Goal: Answer question/provide support: Share knowledge or assist other users

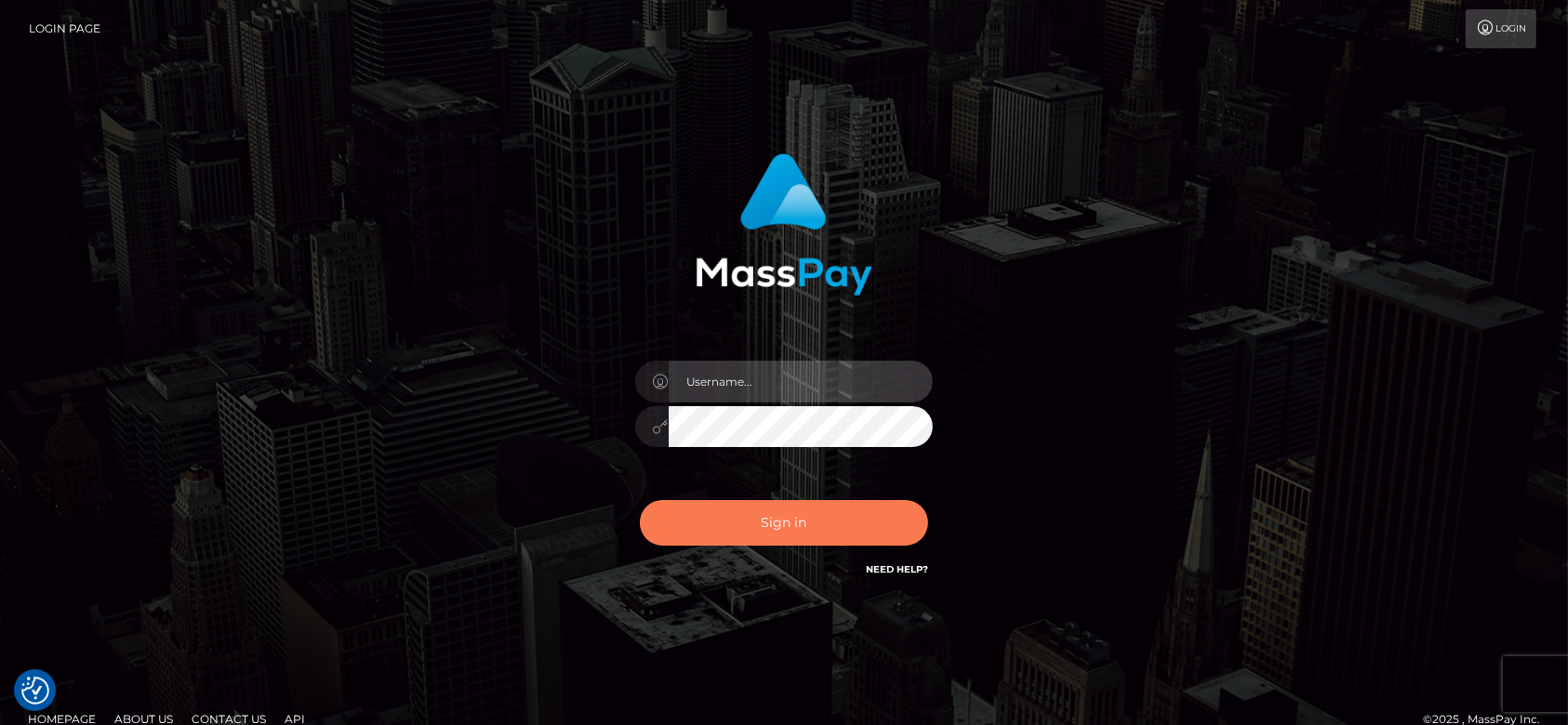
type input "fr.es"
click at [759, 529] on button "Sign in" at bounding box center [784, 523] width 288 height 46
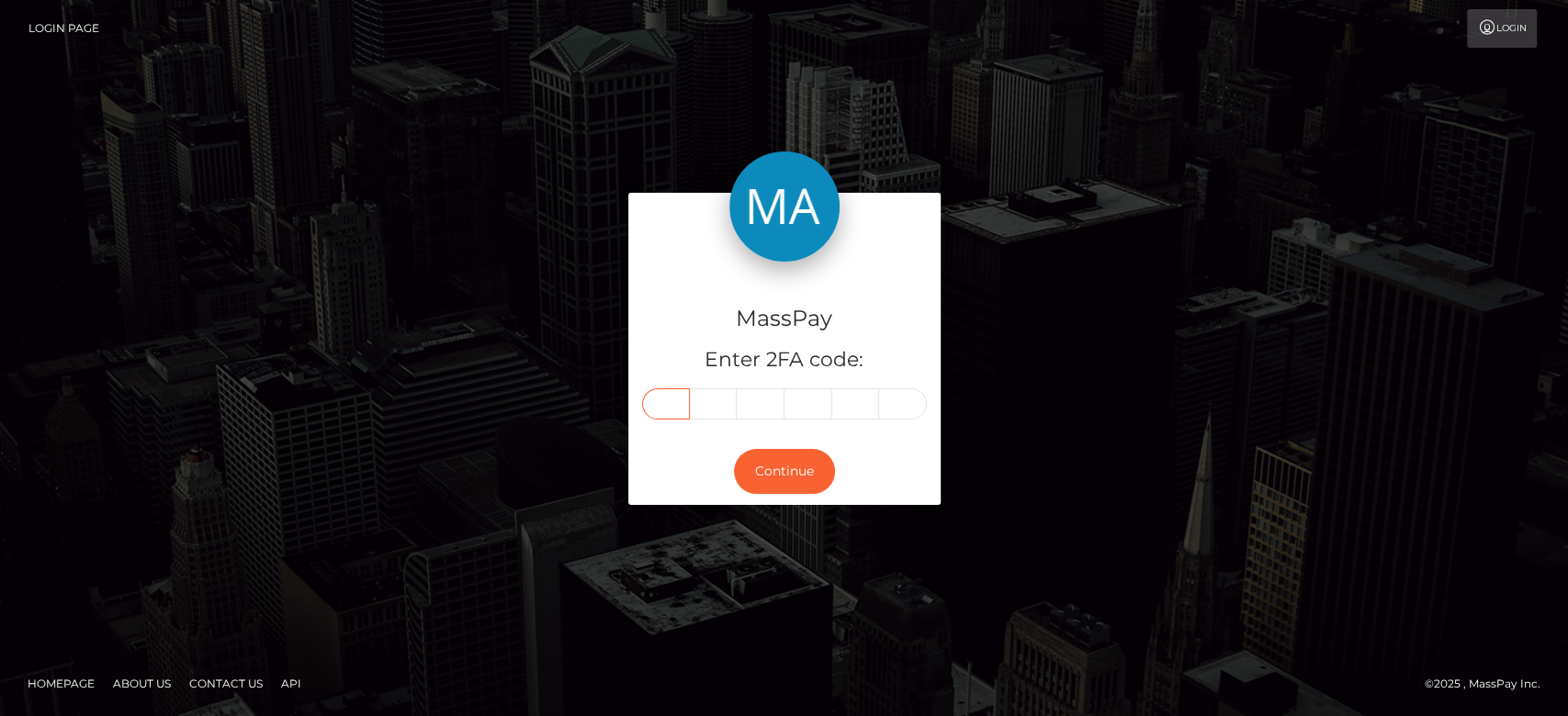
click at [678, 403] on input "text" at bounding box center [665, 403] width 48 height 31
type input "3"
type input "4"
type input "9"
type input "0"
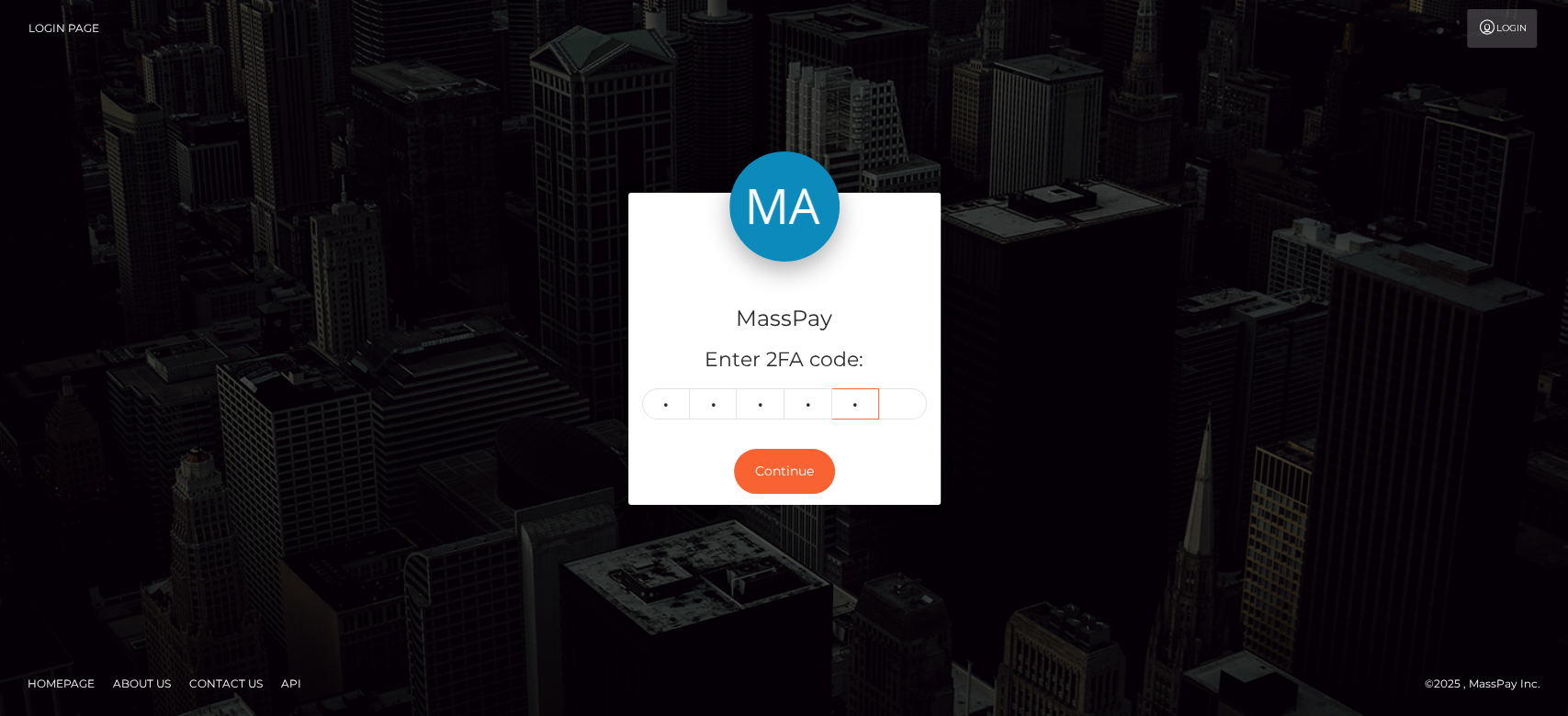
type input "6"
type input "3"
type input "7"
type input "4"
type input "9"
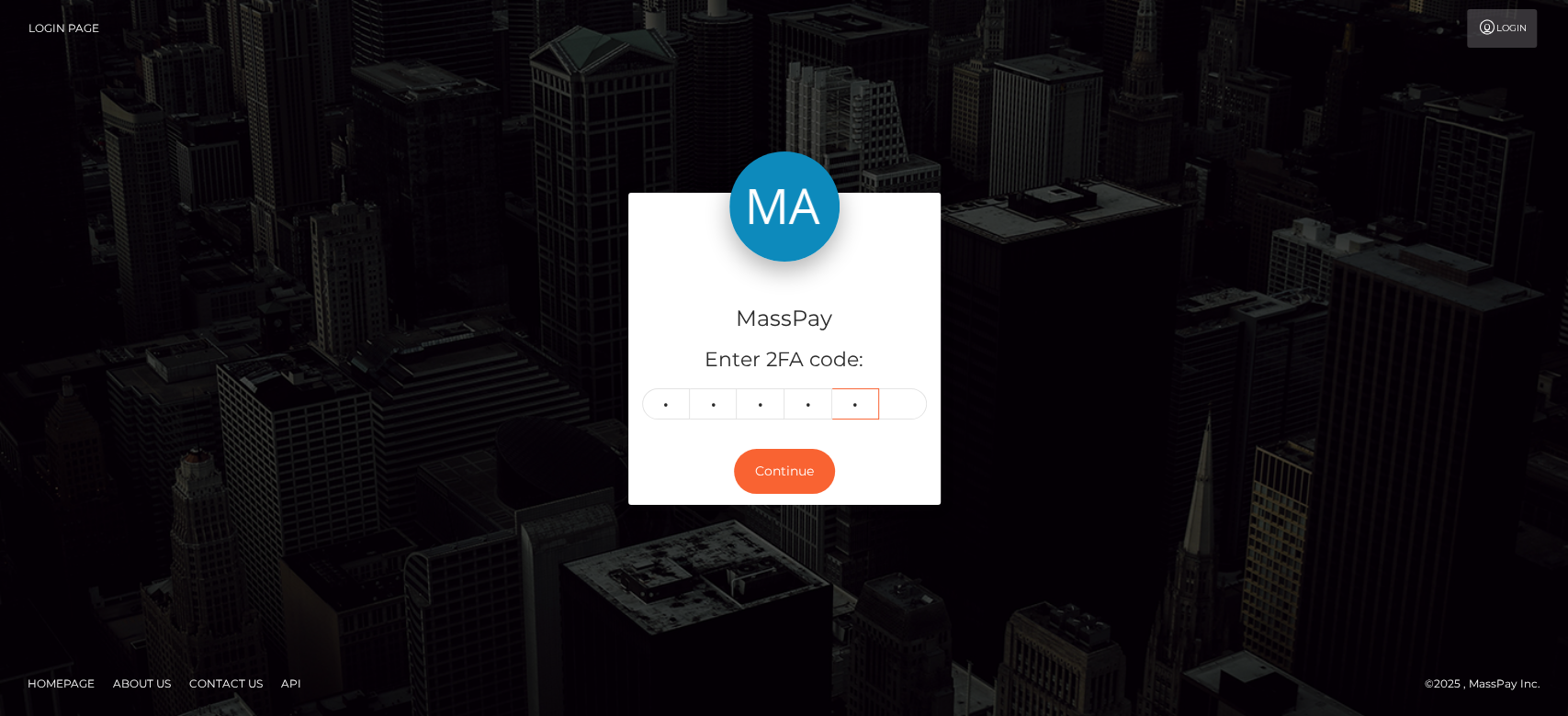
type input "0"
type input "6"
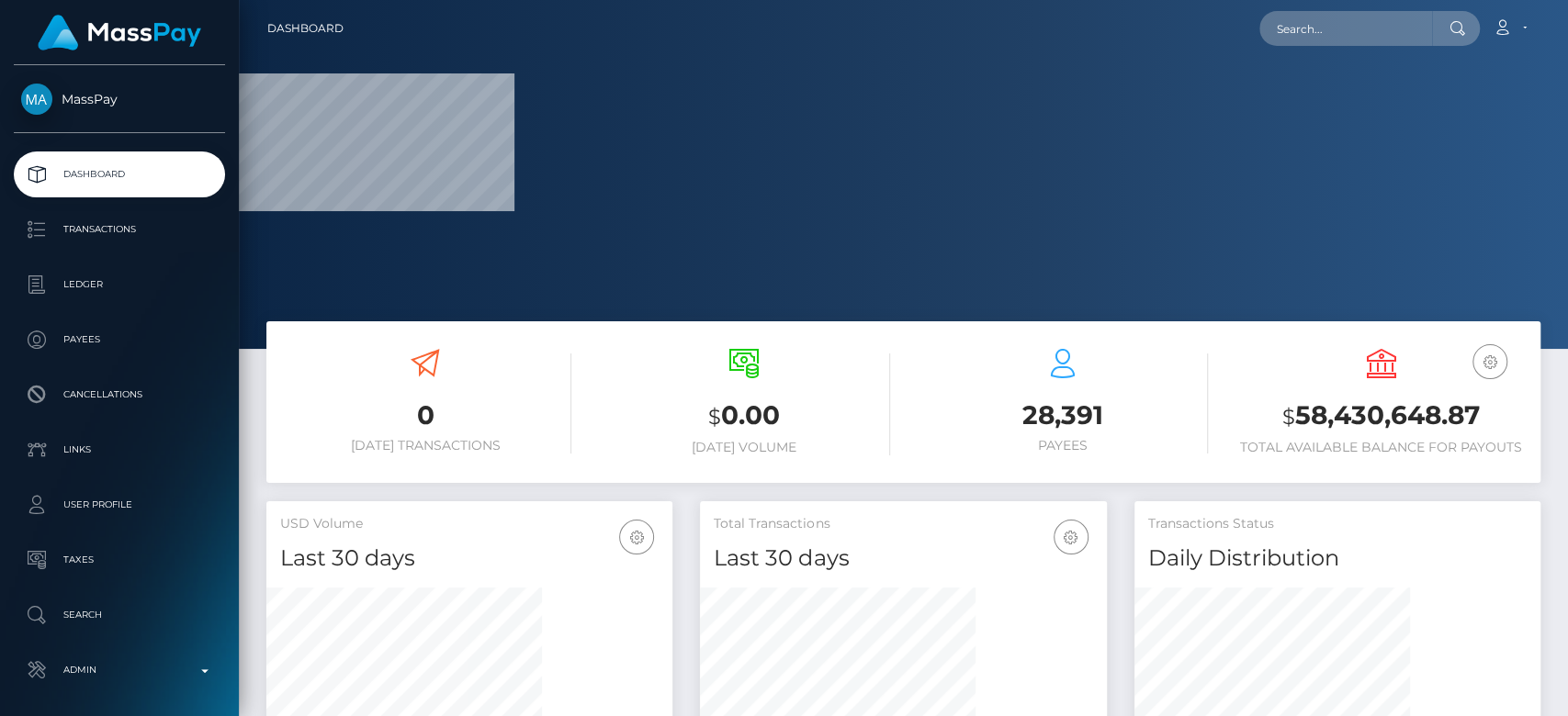
scroll to position [324, 406]
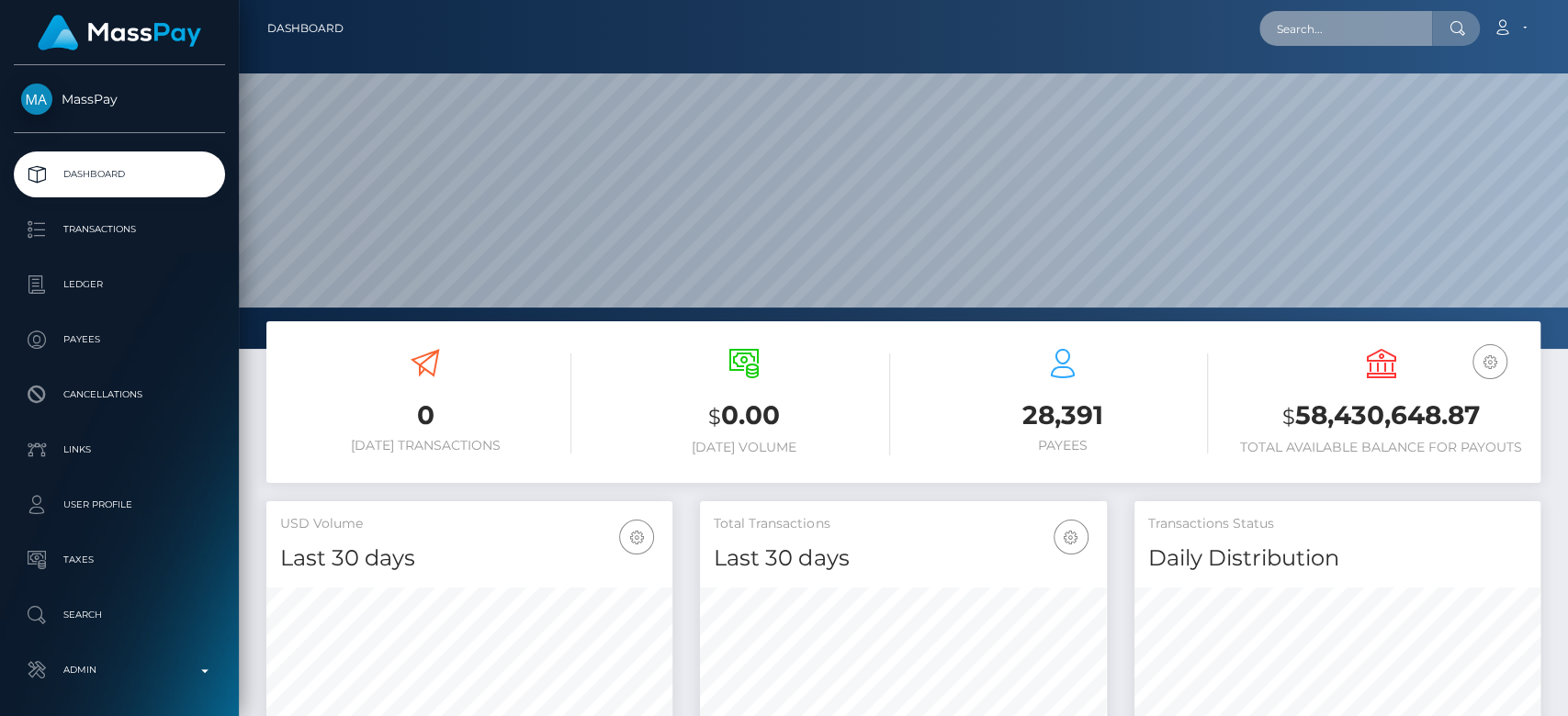
click at [1334, 29] on input "text" at bounding box center [1346, 28] width 172 height 35
paste input "ahlvilja@gmail.com"
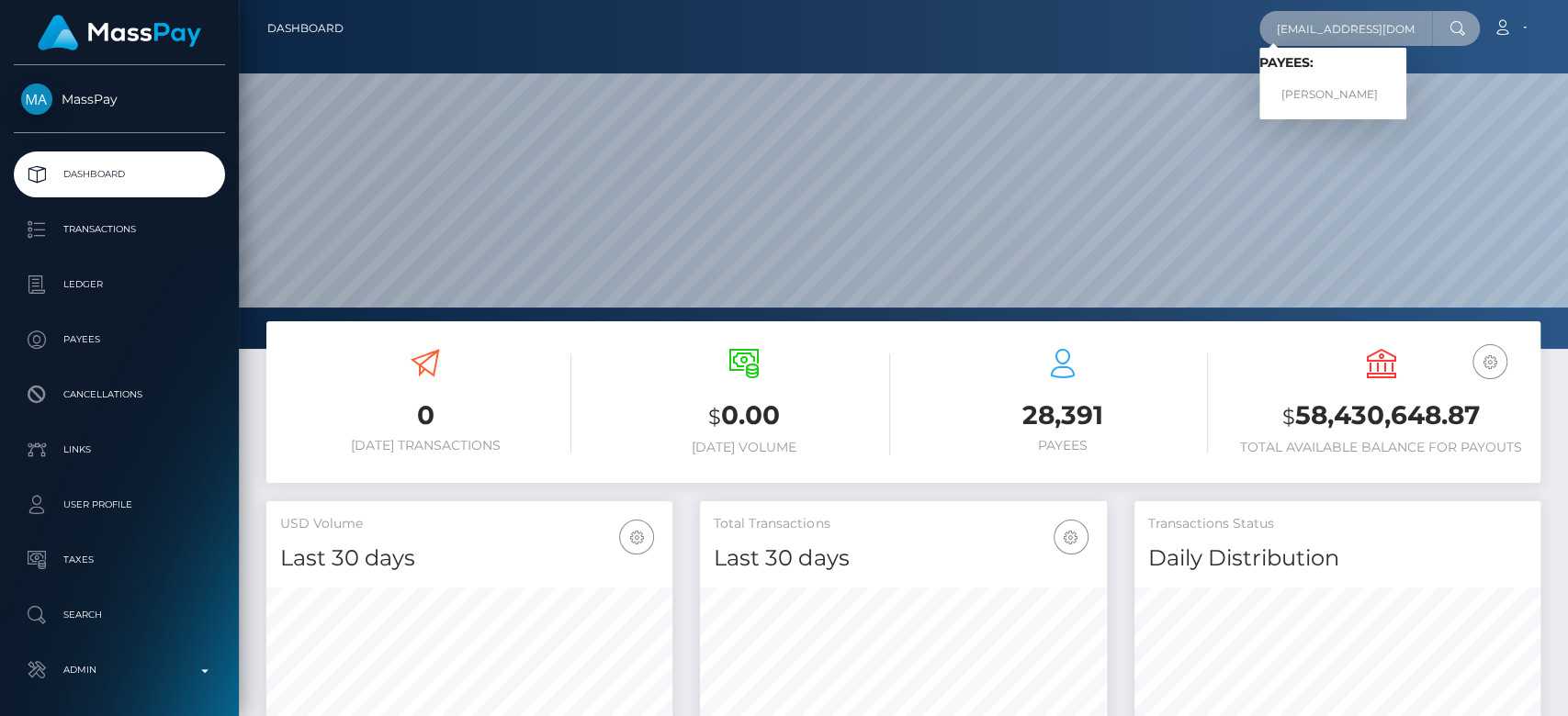
type input "ahlvilja@gmail.com"
click at [1319, 87] on link "Vilja Ahl" at bounding box center [1333, 95] width 147 height 34
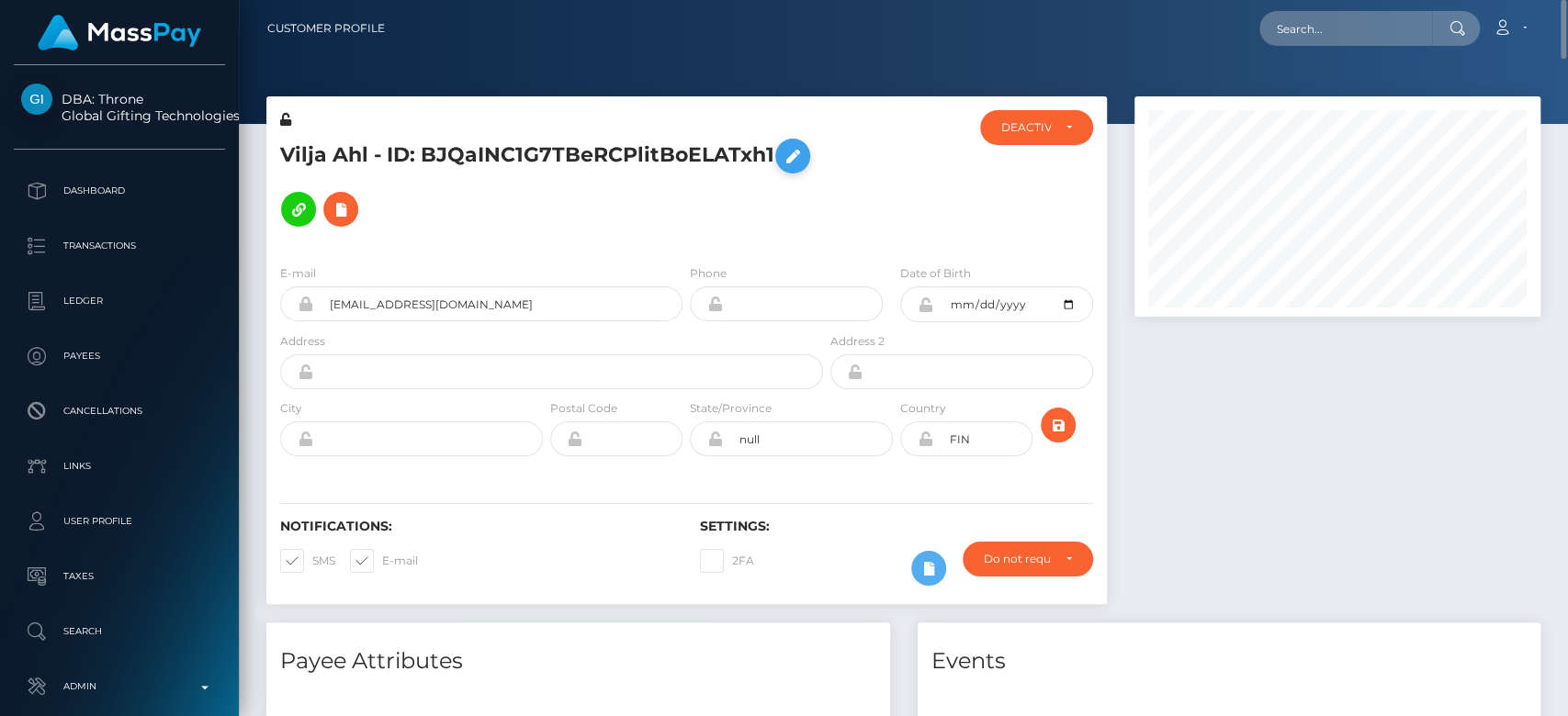
click at [782, 168] on icon at bounding box center [792, 156] width 22 height 23
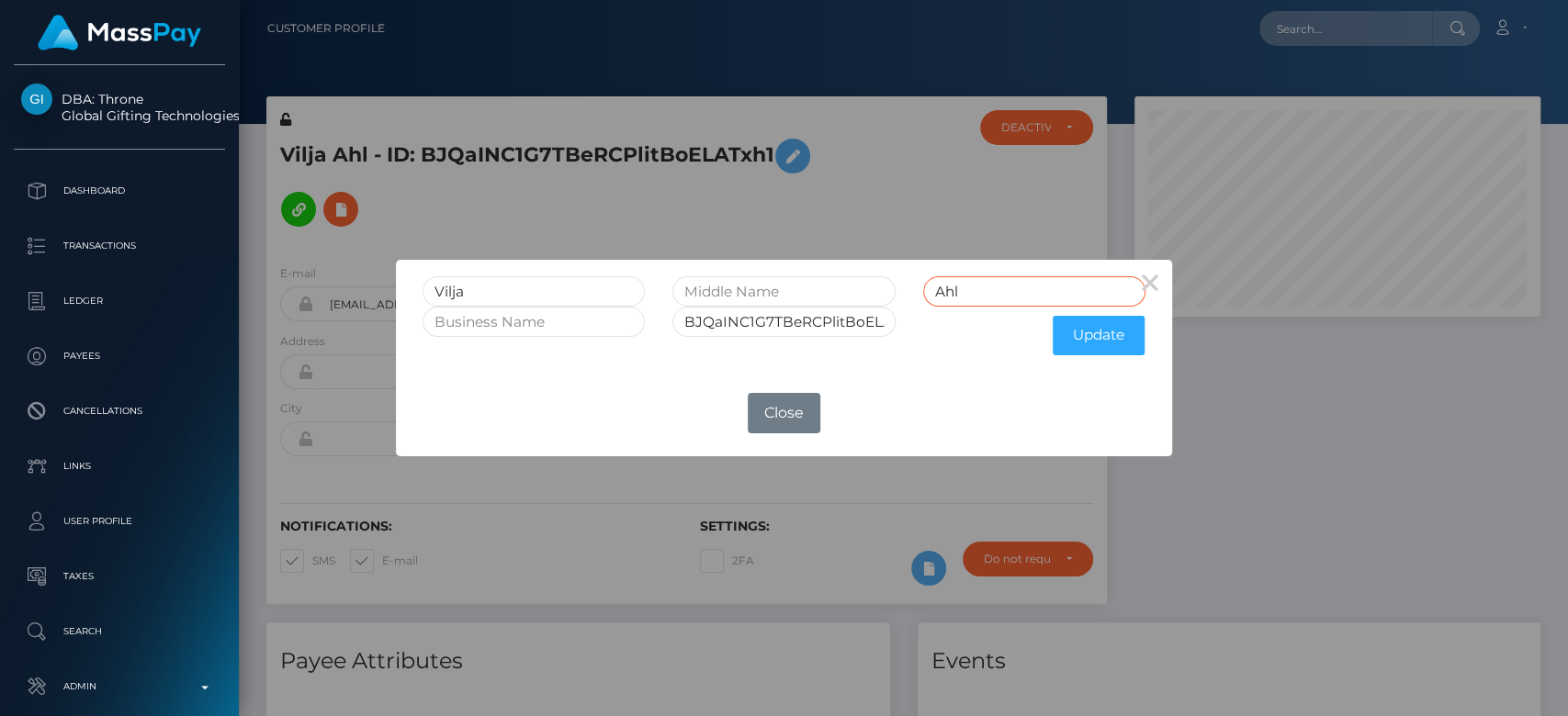
click at [994, 294] on input "Ahl" at bounding box center [1035, 291] width 222 height 30
type input "Ahl RET"
click at [828, 320] on input "BJQaINC1G7TBeRCPlitBoELATxh1" at bounding box center [784, 322] width 222 height 30
type input "BJQaINC1G7TBeRCPlitBoELATxh1 RET"
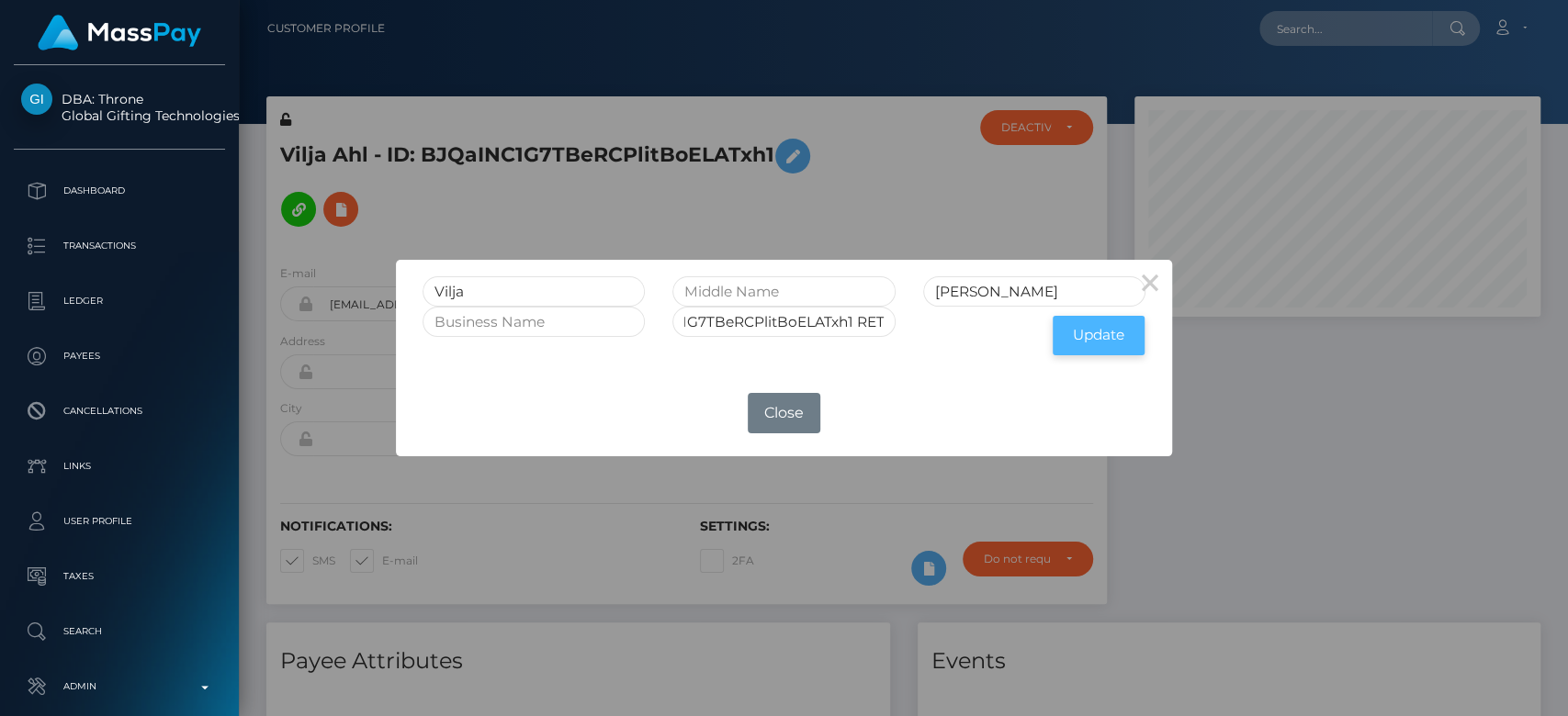
click at [1098, 340] on button "Update" at bounding box center [1098, 335] width 91 height 40
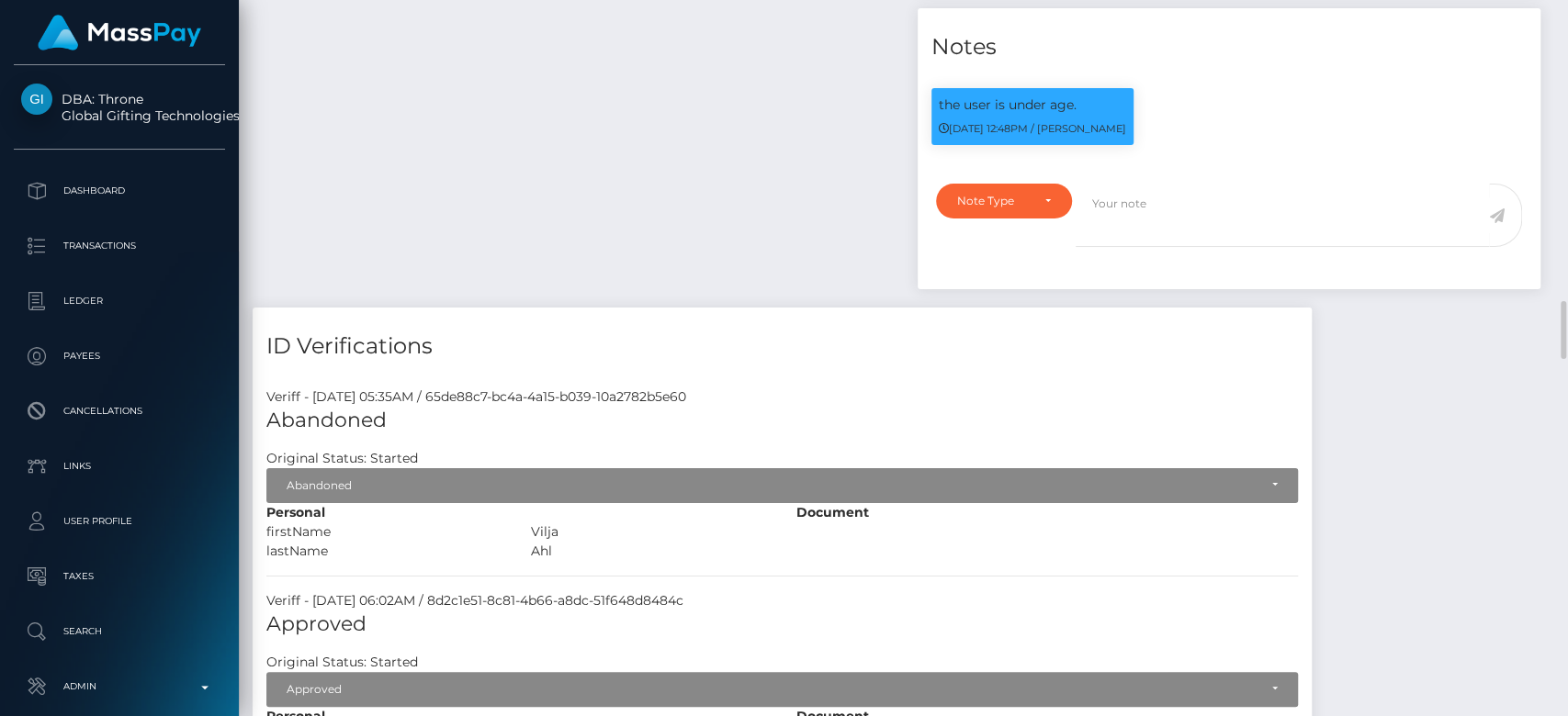
scroll to position [3692, 0]
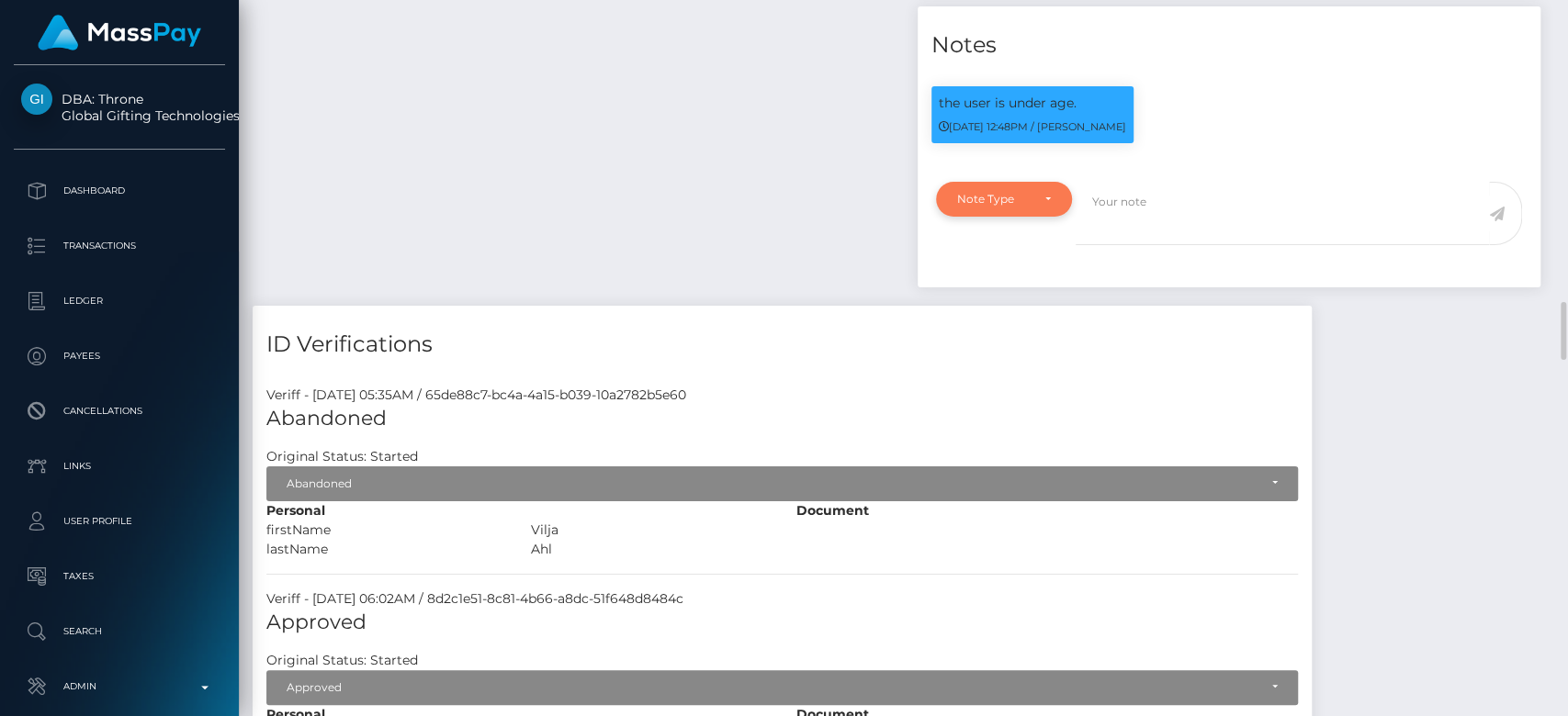
click at [1022, 182] on div "Note Type" at bounding box center [1004, 199] width 136 height 35
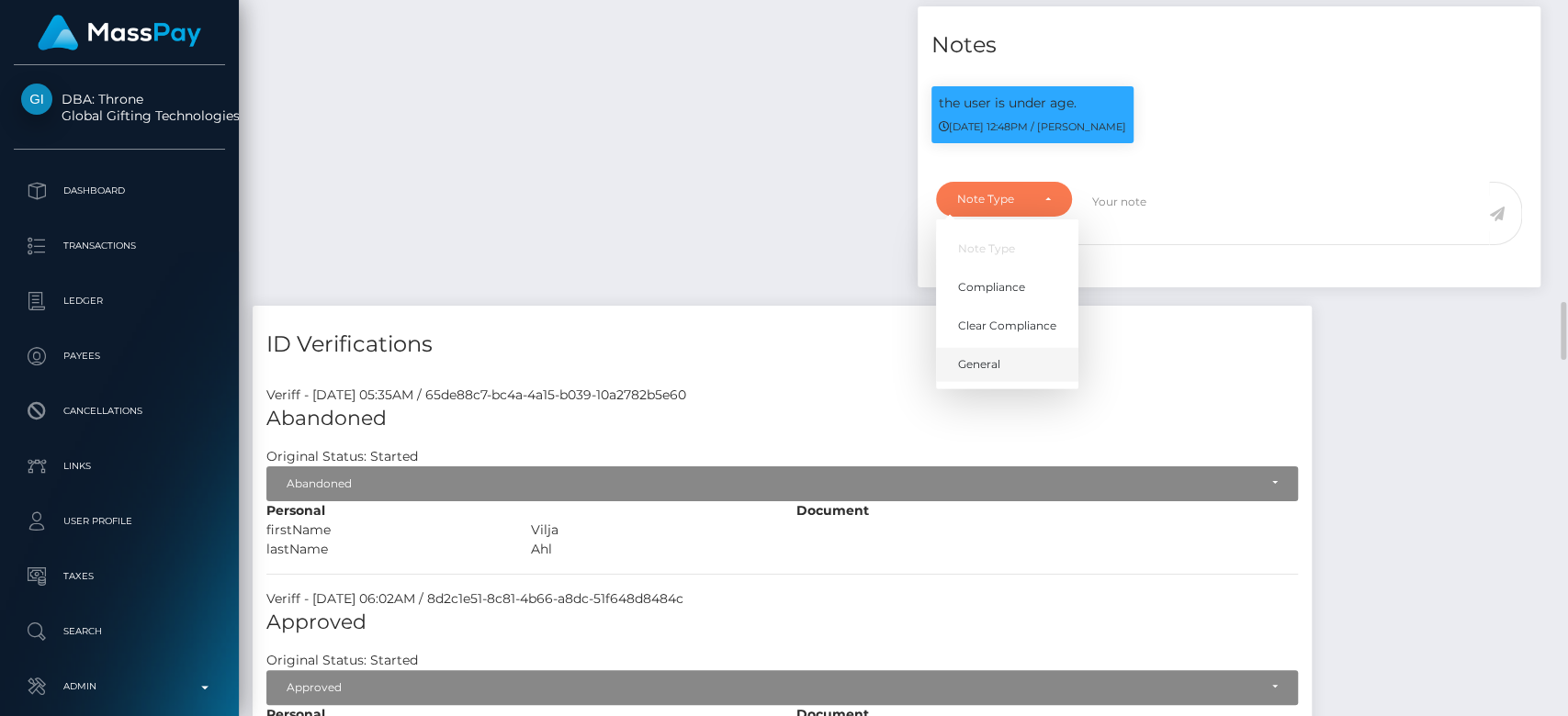
click at [1000, 368] on link "General" at bounding box center [1006, 365] width 142 height 34
select select "GENERAL"
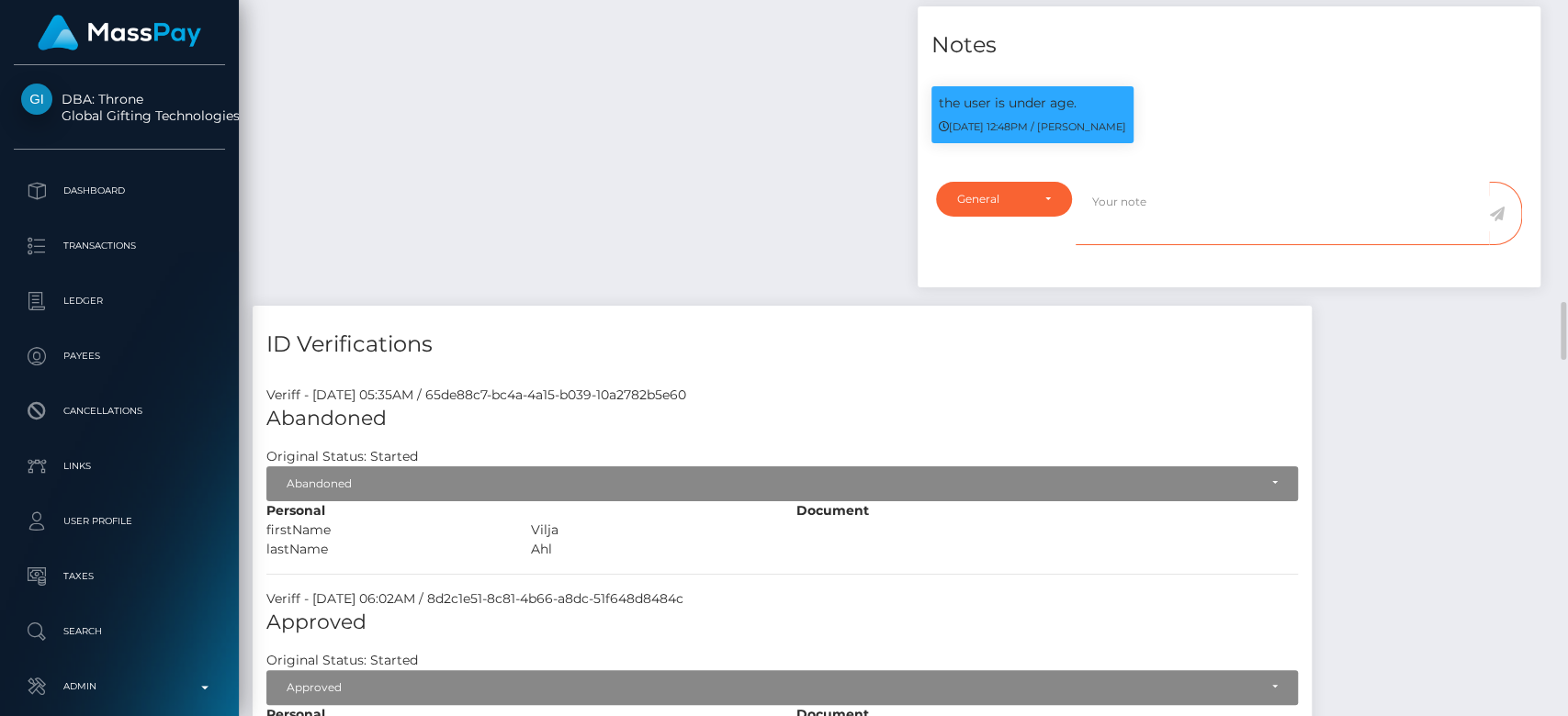
click at [1120, 188] on textarea at bounding box center [1282, 213] width 414 height 63
type textarea "RETIRED at payee's request, as per ticket #129448"
click at [1496, 210] on icon at bounding box center [1496, 214] width 16 height 15
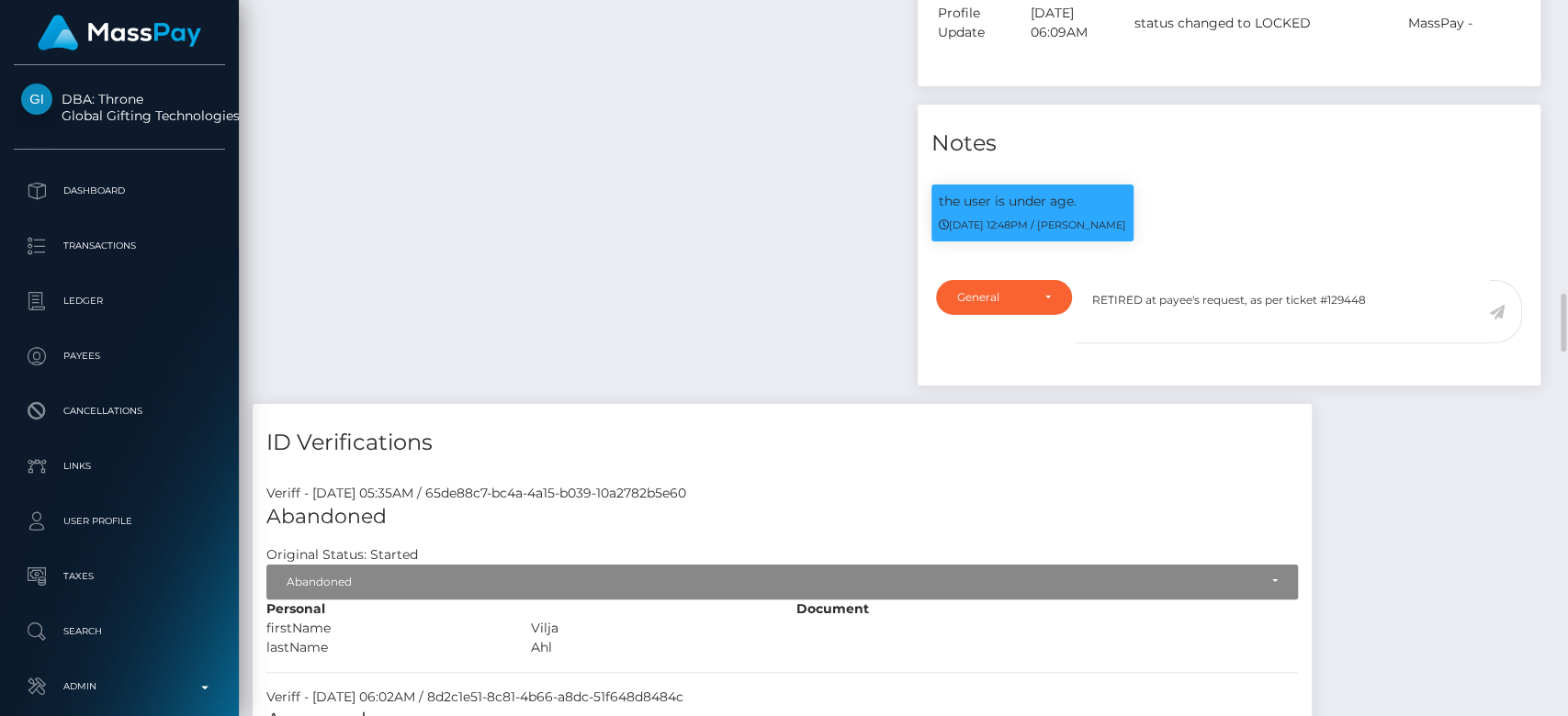
scroll to position [2943, 0]
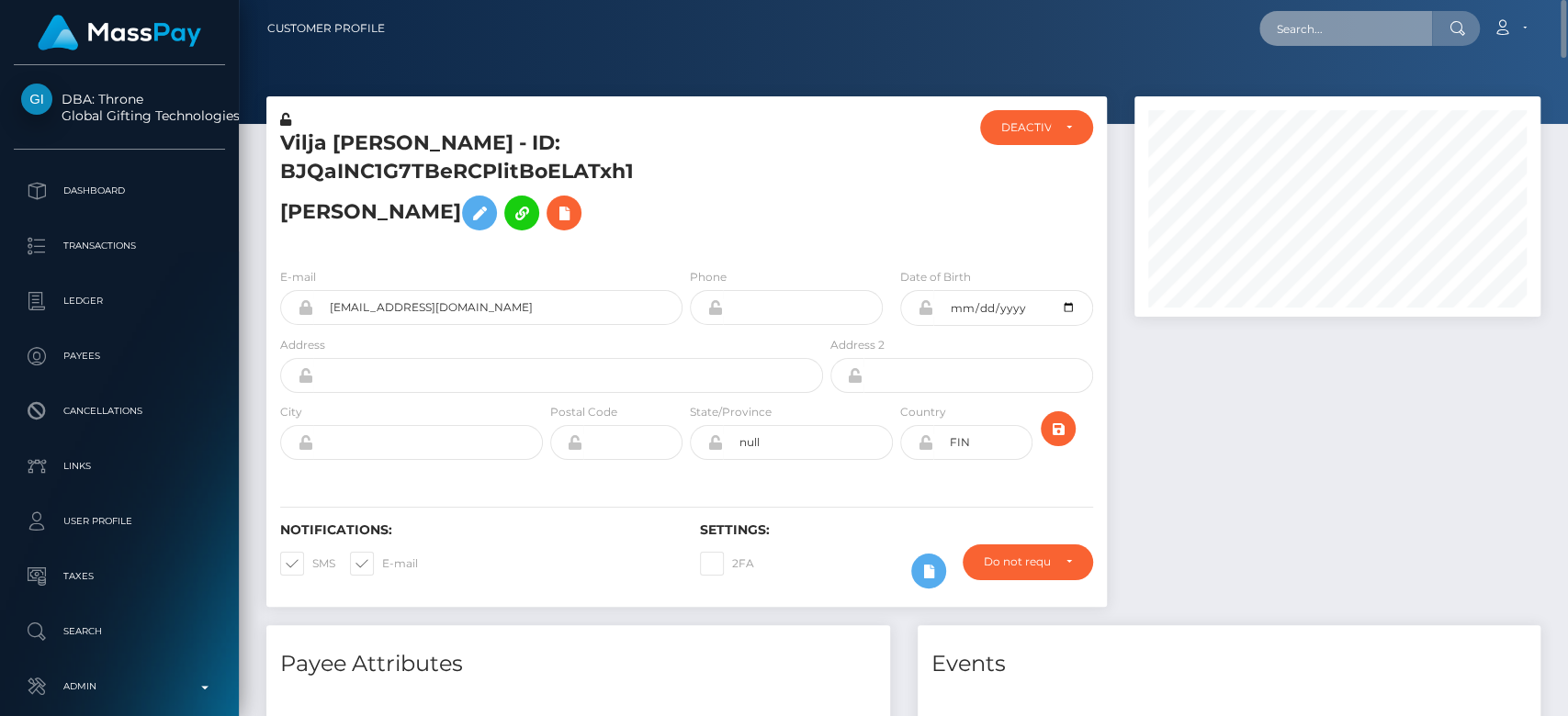
click at [1375, 25] on input "text" at bounding box center [1346, 28] width 172 height 35
paste input "missjosy.ros@gmail.com"
type input "missjosy.ros@gmail.com"
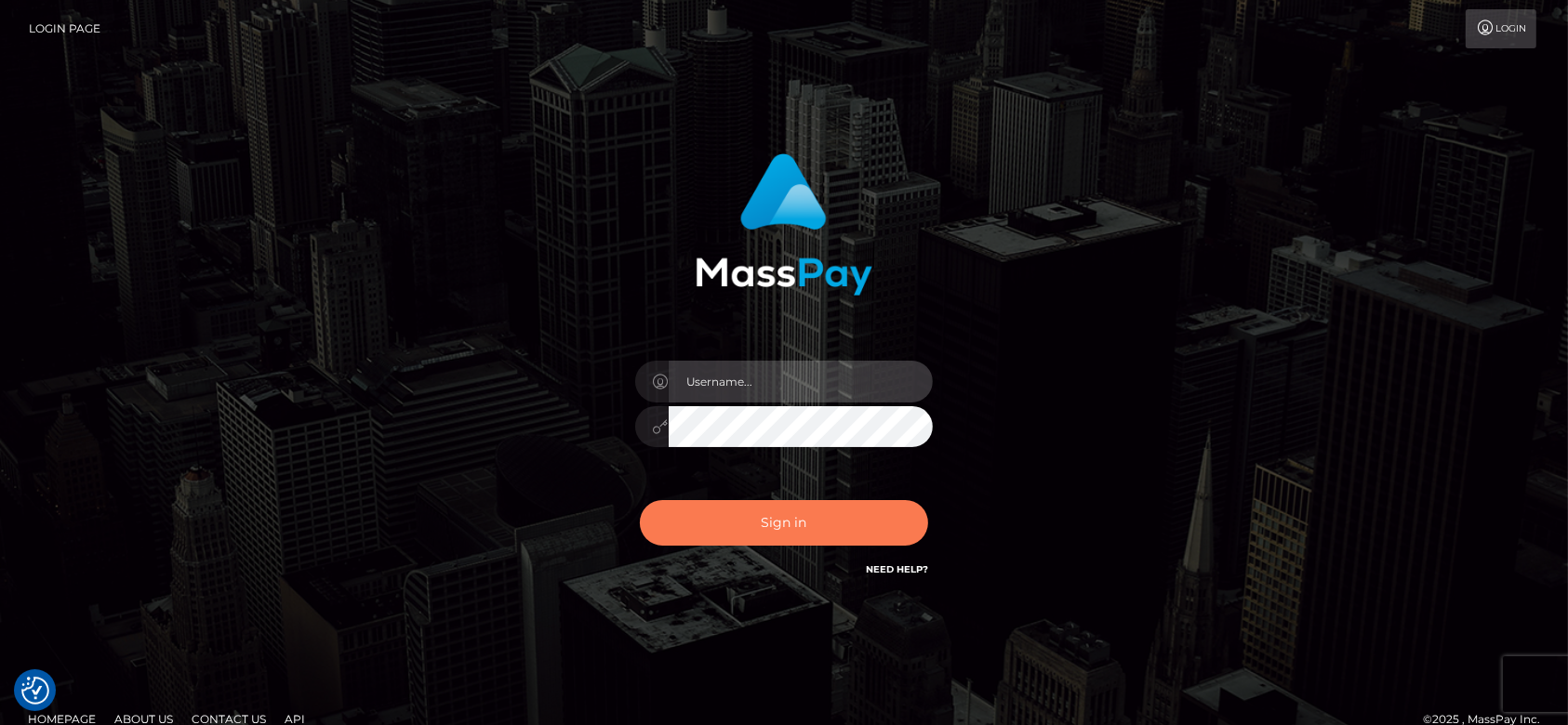
type input "[DOMAIN_NAME]"
click at [814, 508] on button "Sign in" at bounding box center [784, 523] width 288 height 46
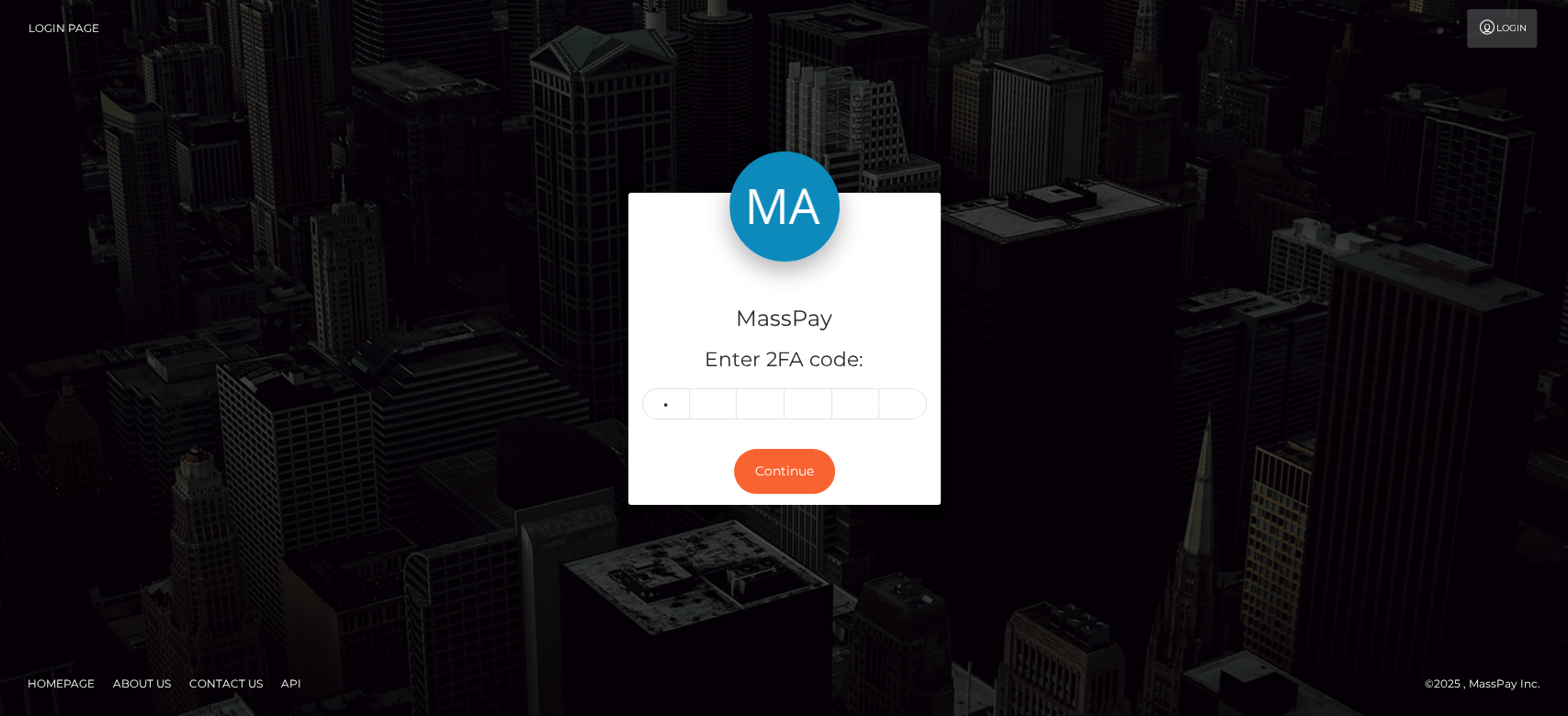
type input "2"
type input "1"
type input "0"
type input "9"
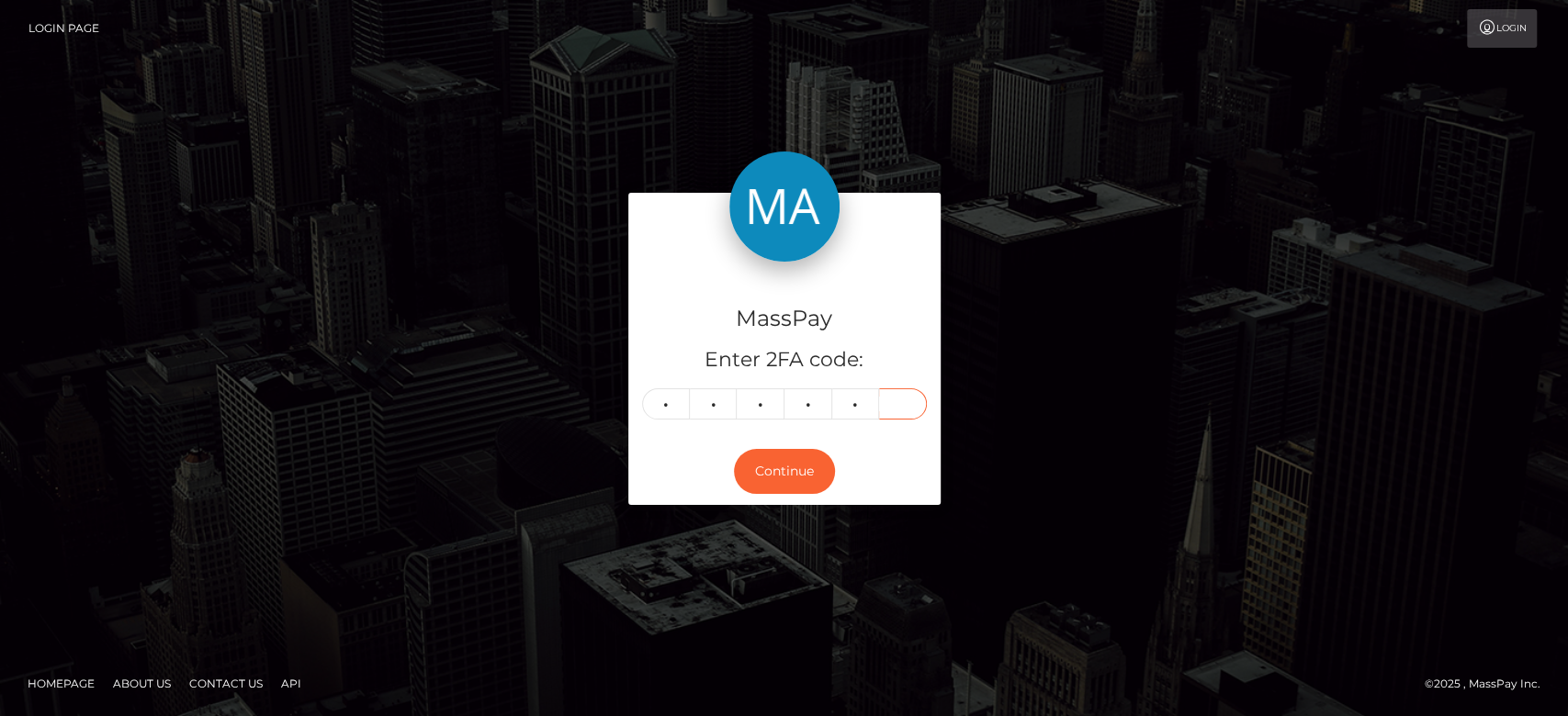
type input "8"
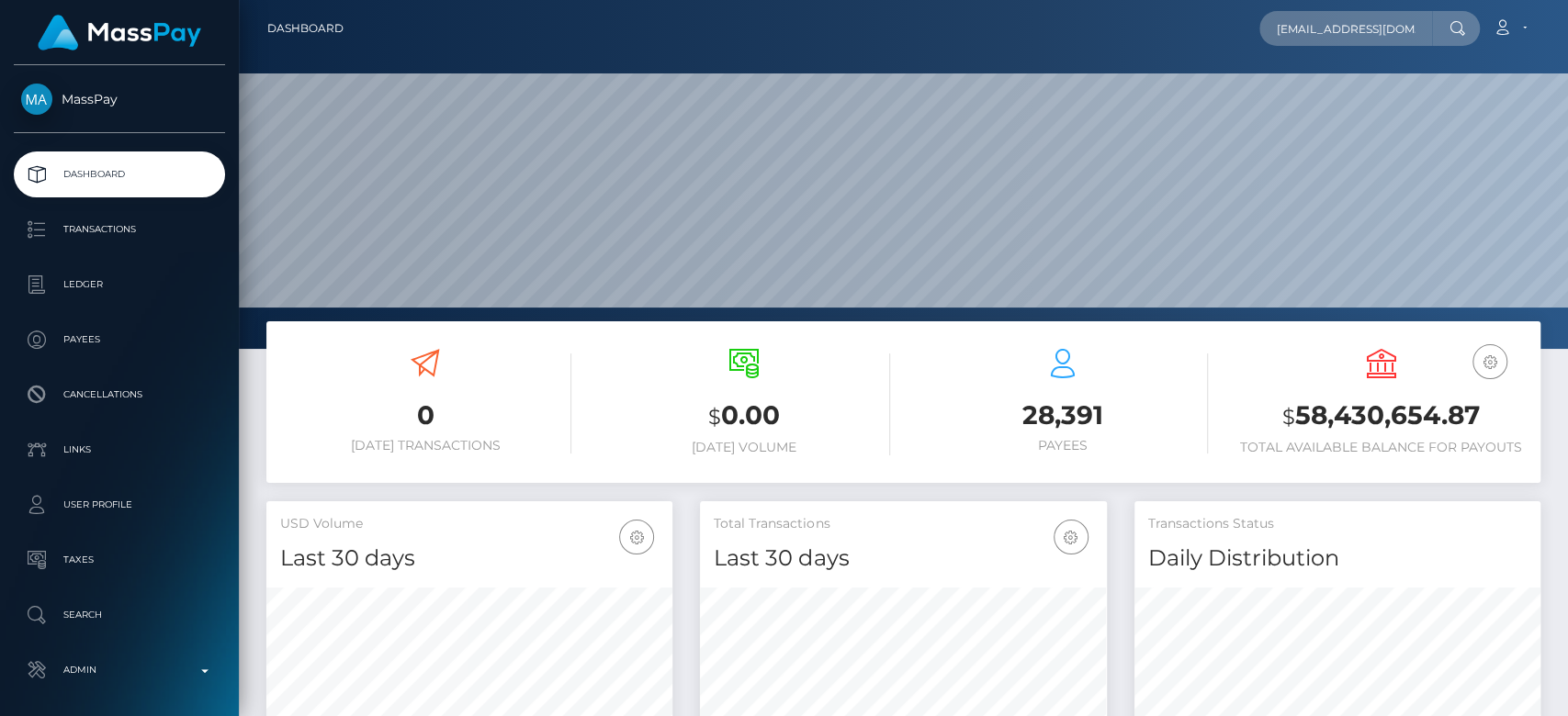
scroll to position [324, 406]
type input "[EMAIL_ADDRESS][DOMAIN_NAME]"
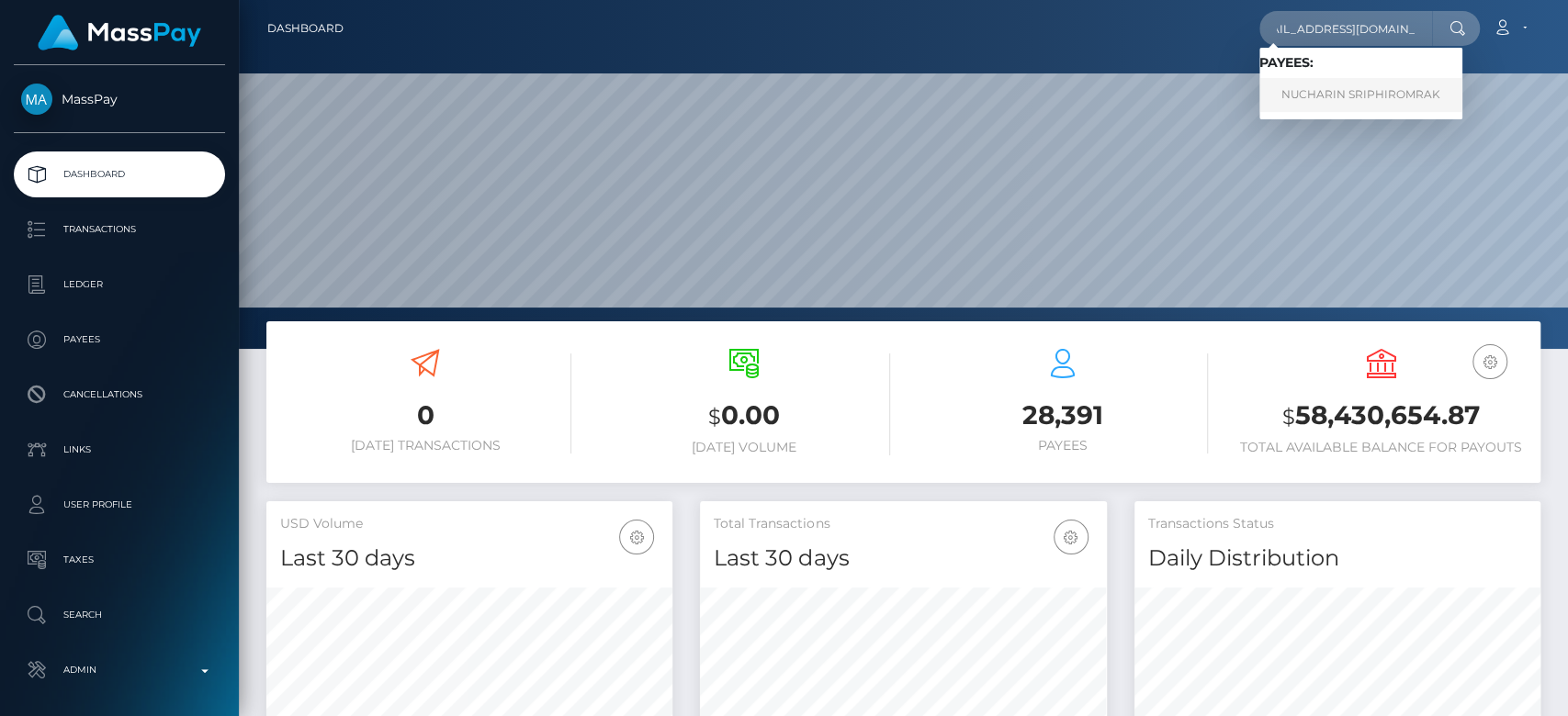
scroll to position [0, 0]
click at [1300, 99] on link "NUCHARIN SRIPHIROMRAK" at bounding box center [1361, 95] width 203 height 34
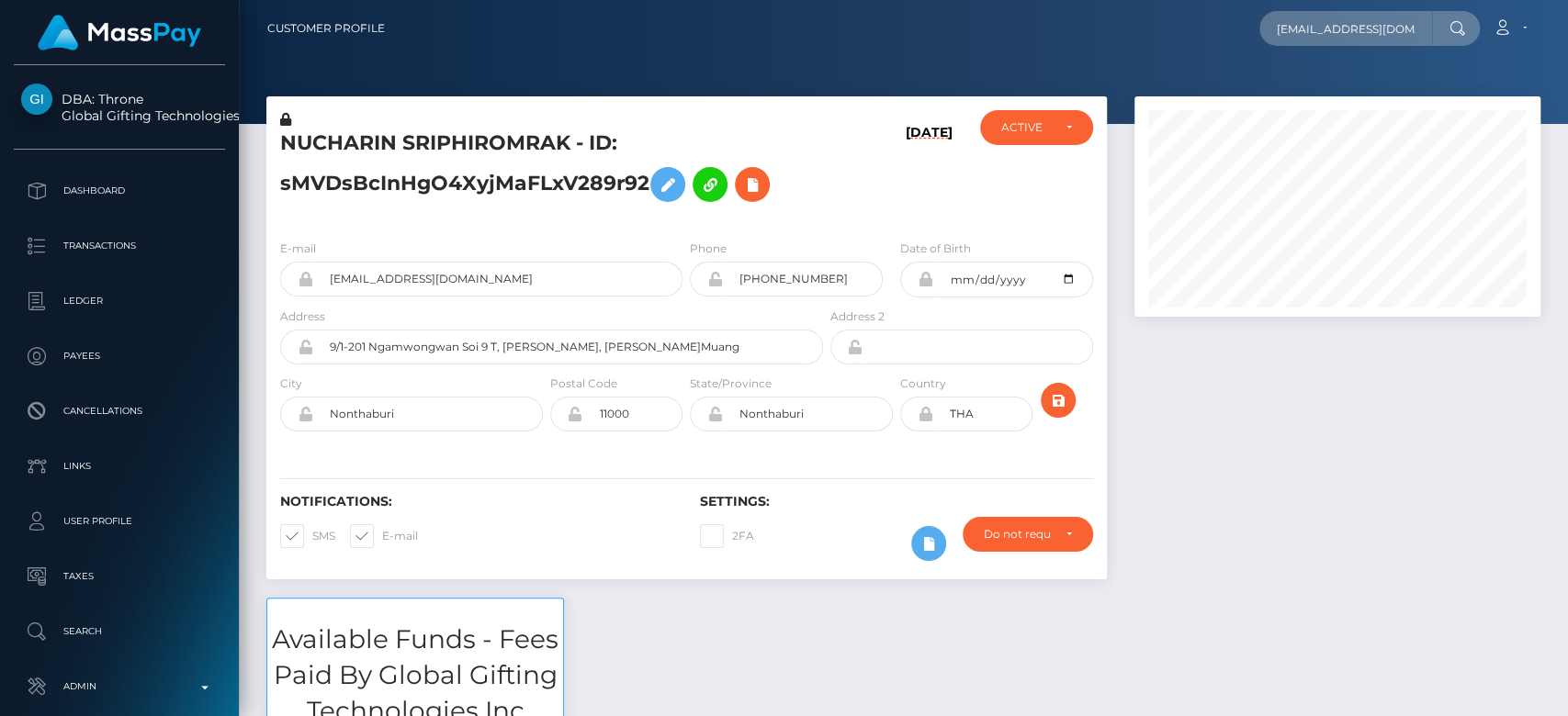
scroll to position [220, 406]
type input "[EMAIL_ADDRESS][DOMAIN_NAME]"
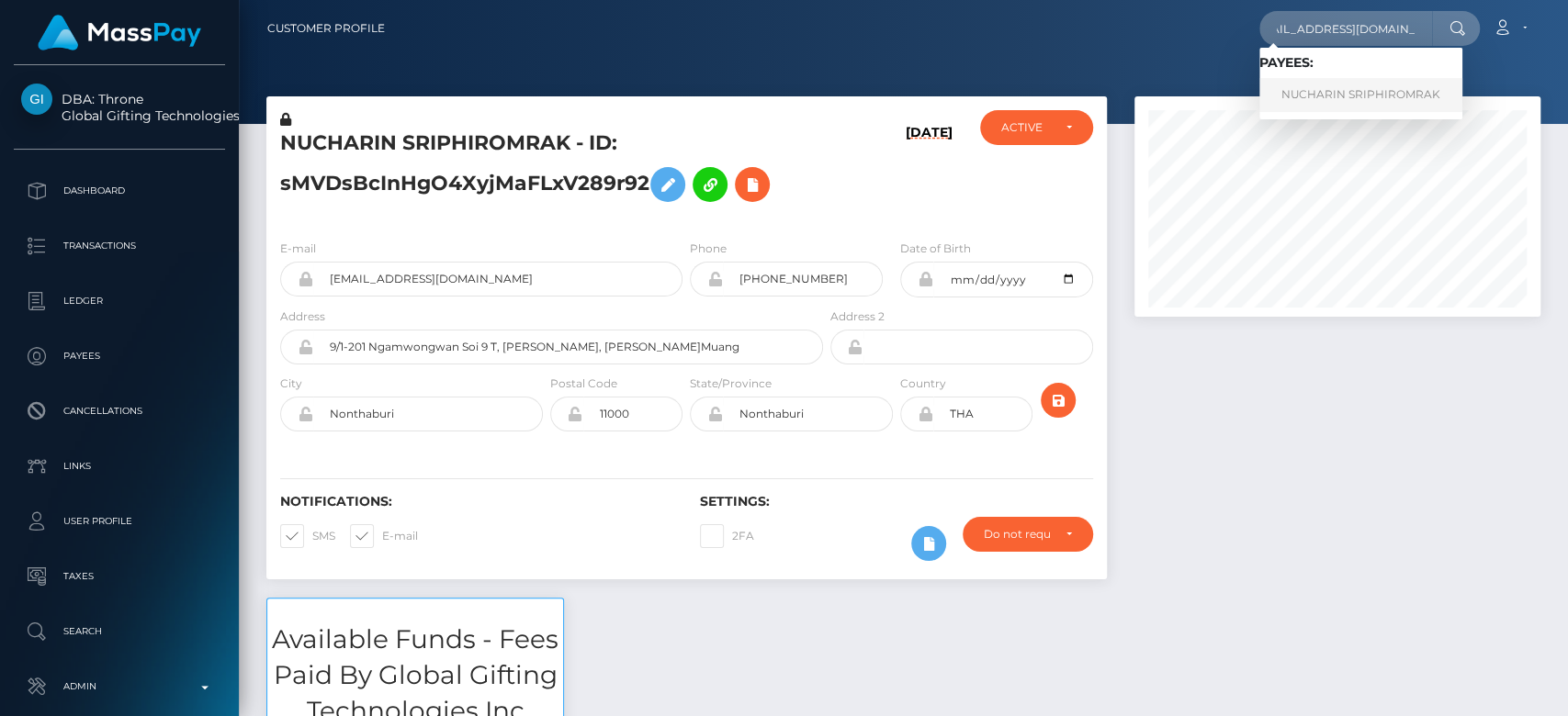
scroll to position [0, 0]
click at [1318, 87] on link "NUCHARIN SRIPHIROMRAK" at bounding box center [1361, 95] width 203 height 34
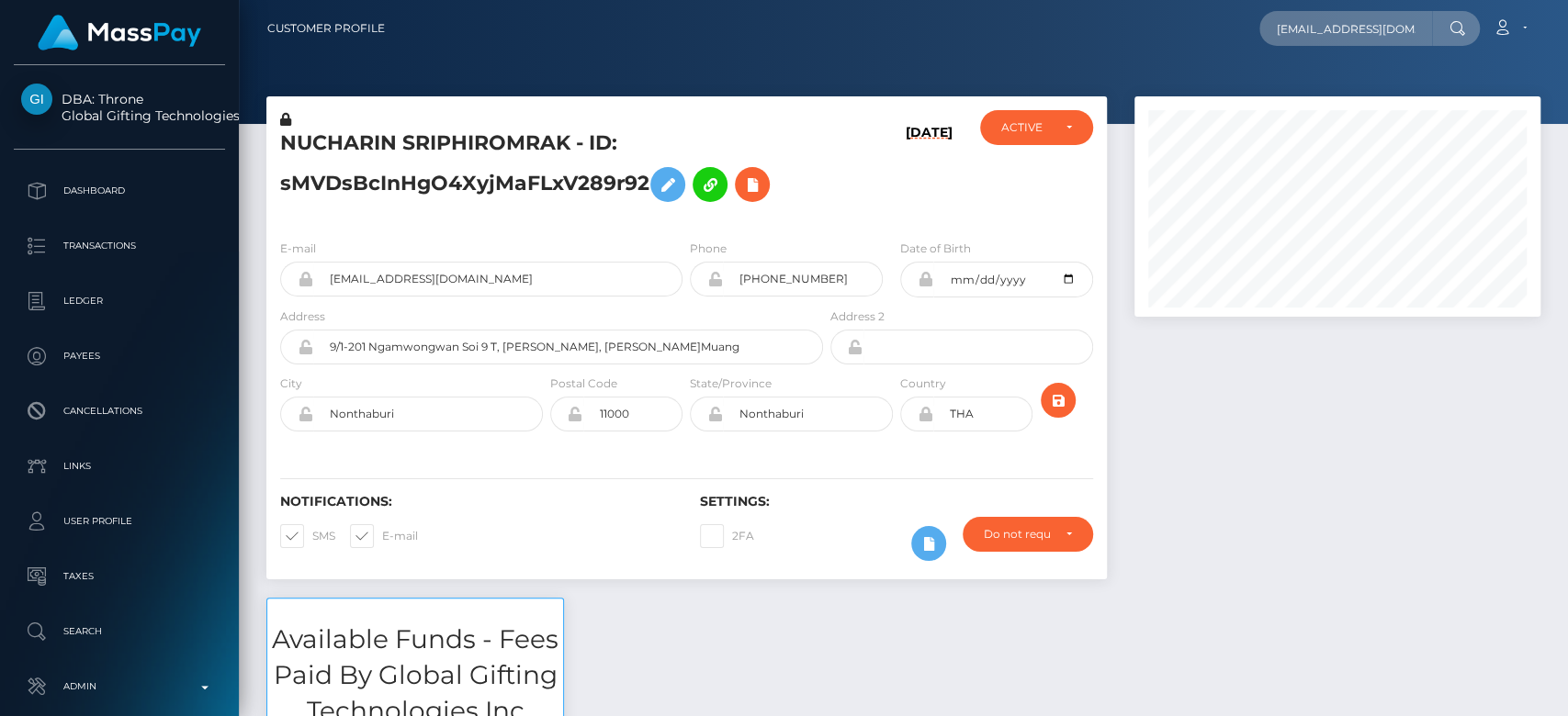
click at [1300, 349] on div at bounding box center [1337, 347] width 433 height 501
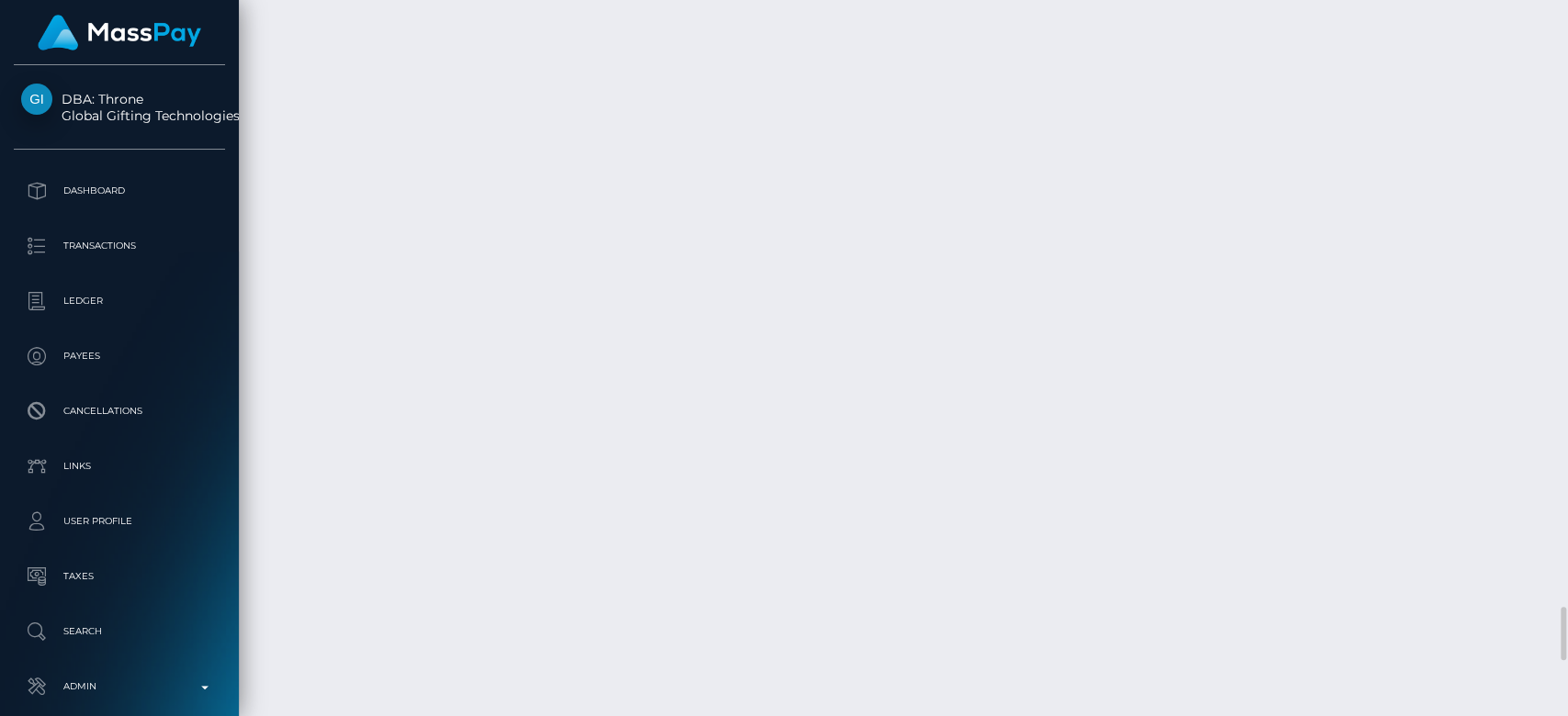
scroll to position [8086, 0]
